Goal: Navigation & Orientation: Find specific page/section

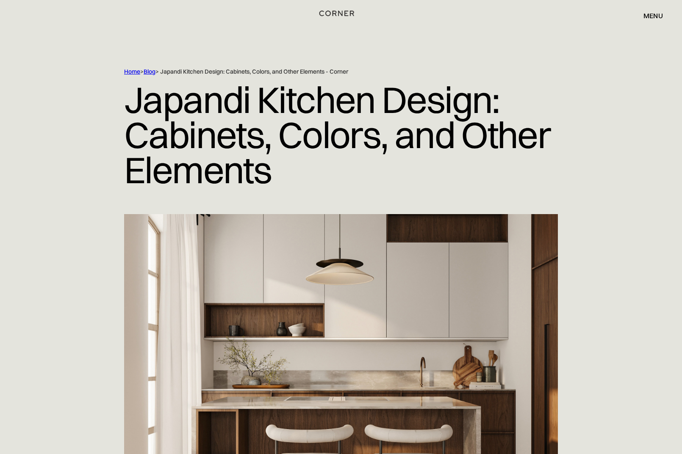
click at [331, 11] on img "home" at bounding box center [336, 13] width 35 height 11
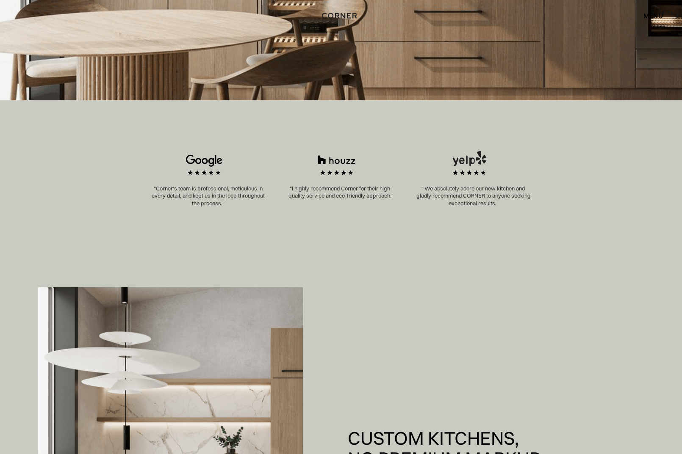
scroll to position [646, 0]
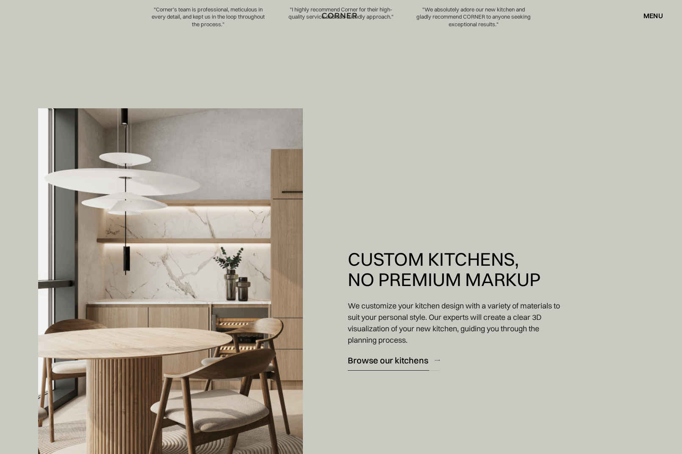
click at [379, 361] on div "Browse our kitchens" at bounding box center [388, 360] width 80 height 11
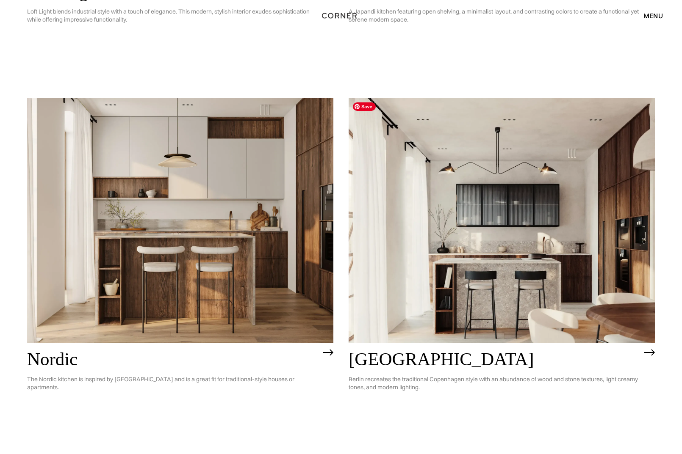
scroll to position [415, 0]
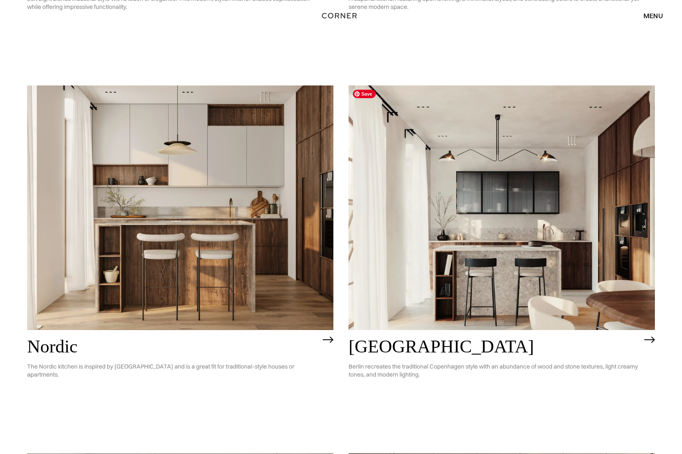
click at [398, 290] on img at bounding box center [501, 208] width 306 height 245
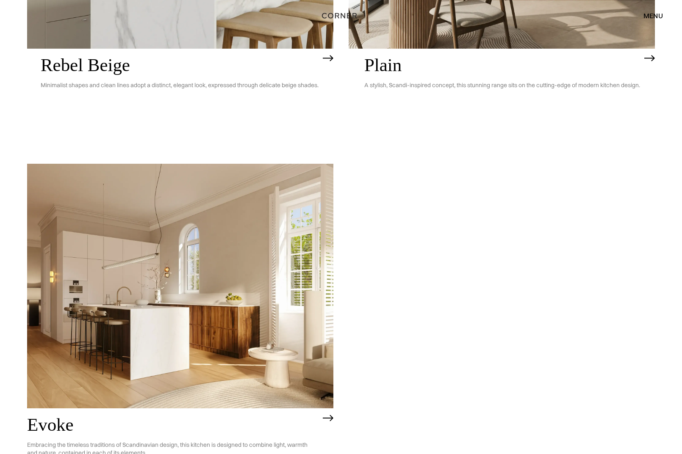
scroll to position [2264, 0]
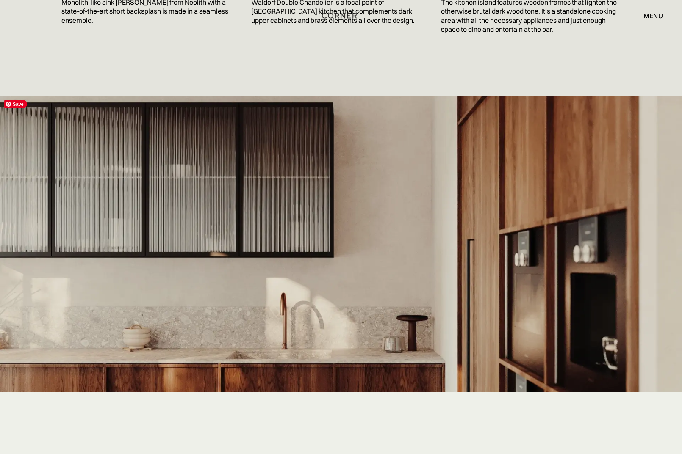
scroll to position [1631, 0]
